Goal: Task Accomplishment & Management: Use online tool/utility

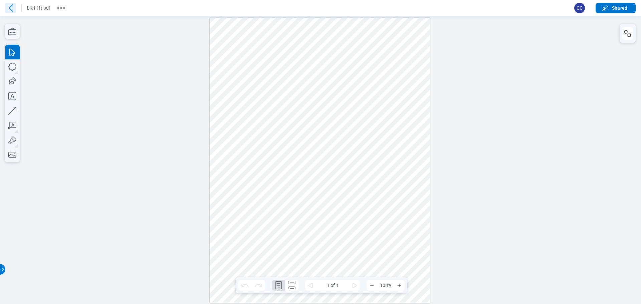
click at [11, 8] on icon at bounding box center [10, 8] width 11 height 11
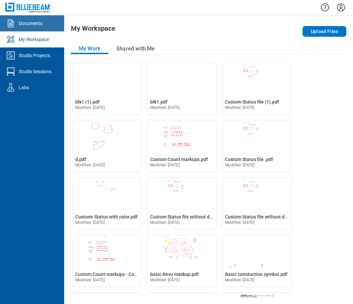
click at [31, 28] on link "Documents" at bounding box center [32, 23] width 64 height 16
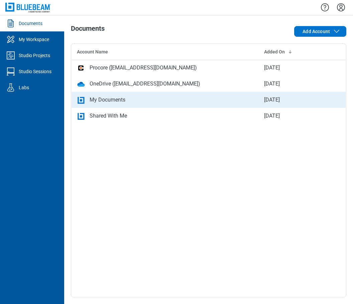
click at [118, 99] on div "My Documents" at bounding box center [108, 100] width 36 height 8
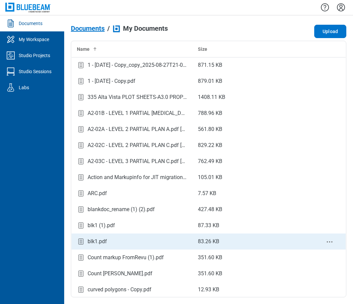
click at [104, 244] on div "blk1.pdf" at bounding box center [97, 242] width 19 height 8
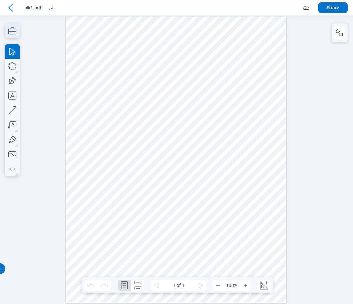
click at [13, 33] on icon "button" at bounding box center [12, 30] width 15 height 15
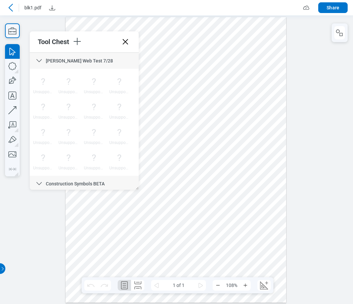
click at [124, 42] on icon at bounding box center [125, 41] width 11 height 11
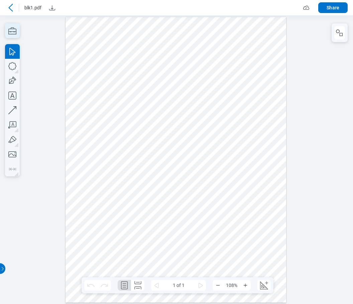
click at [16, 34] on icon "button" at bounding box center [12, 30] width 15 height 15
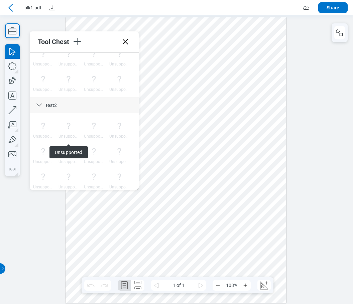
scroll to position [1941, 0]
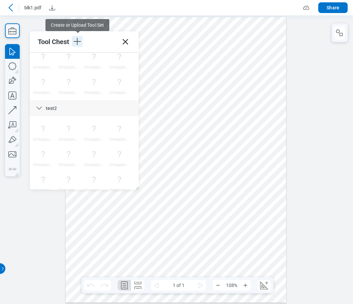
click at [78, 44] on icon "button" at bounding box center [77, 41] width 11 height 11
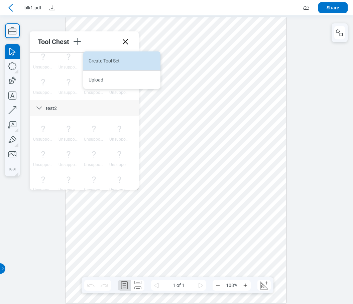
click at [99, 59] on li "Create Tool Set" at bounding box center [121, 60] width 77 height 19
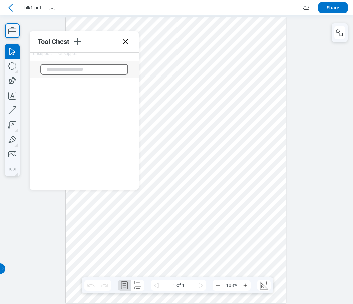
scroll to position [2111, 0]
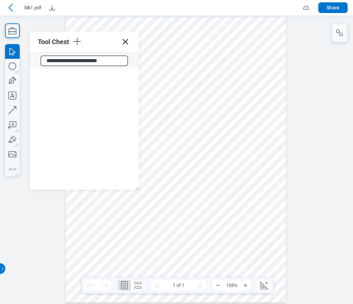
type input "**********"
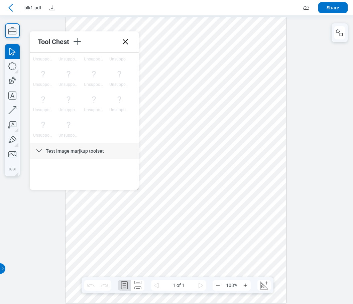
scroll to position [2021, 0]
click at [17, 66] on icon "button" at bounding box center [12, 66] width 15 height 15
drag, startPoint x: 193, startPoint y: 205, endPoint x: 225, endPoint y: 224, distance: 37.0
click at [223, 221] on div at bounding box center [175, 160] width 221 height 286
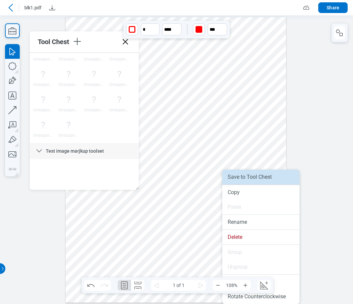
click at [240, 179] on li "Save to Tool Chest" at bounding box center [260, 177] width 77 height 15
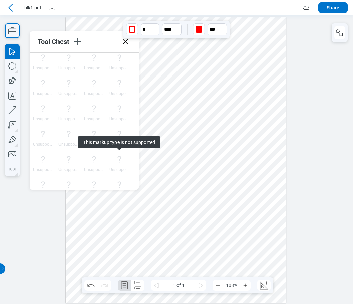
scroll to position [1837, 0]
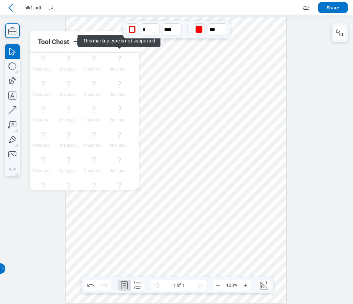
drag, startPoint x: 194, startPoint y: 142, endPoint x: 164, endPoint y: 108, distance: 45.9
click at [193, 141] on div at bounding box center [175, 160] width 221 height 286
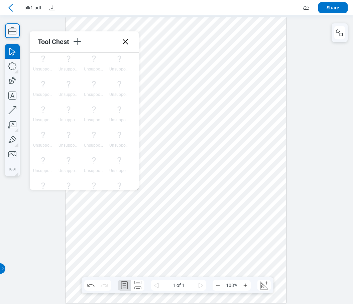
click at [127, 43] on icon at bounding box center [125, 41] width 5 height 5
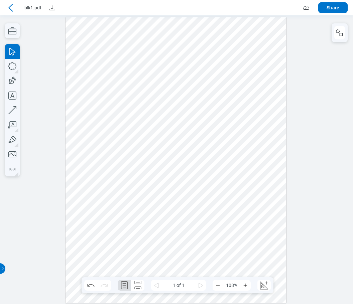
click at [9, 8] on icon at bounding box center [10, 8] width 4 height 8
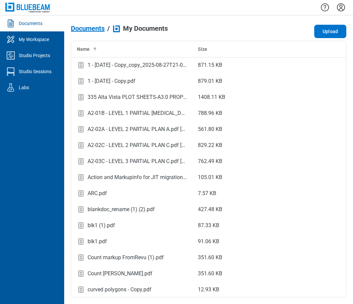
drag, startPoint x: 340, startPoint y: 7, endPoint x: 344, endPoint y: 13, distance: 6.7
click at [343, 8] on icon "Settings" at bounding box center [340, 7] width 11 height 11
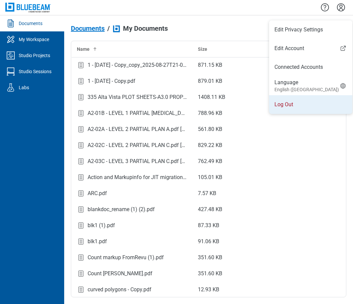
click at [287, 104] on li "Log Out" at bounding box center [310, 104] width 83 height 19
